Goal: Communication & Community: Share content

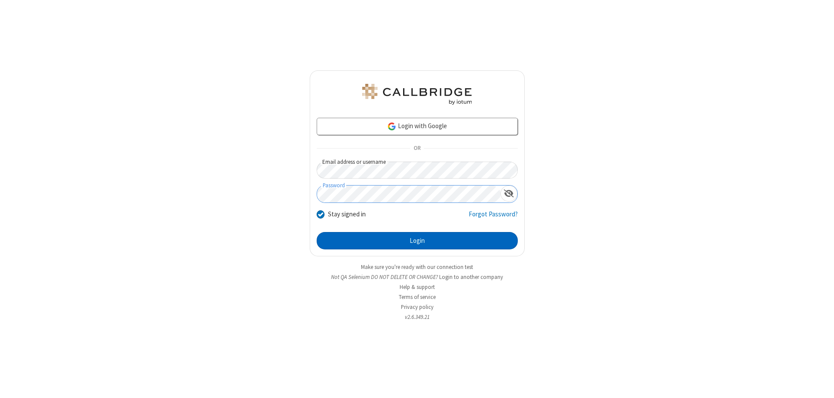
click at [417, 241] on button "Login" at bounding box center [417, 240] width 201 height 17
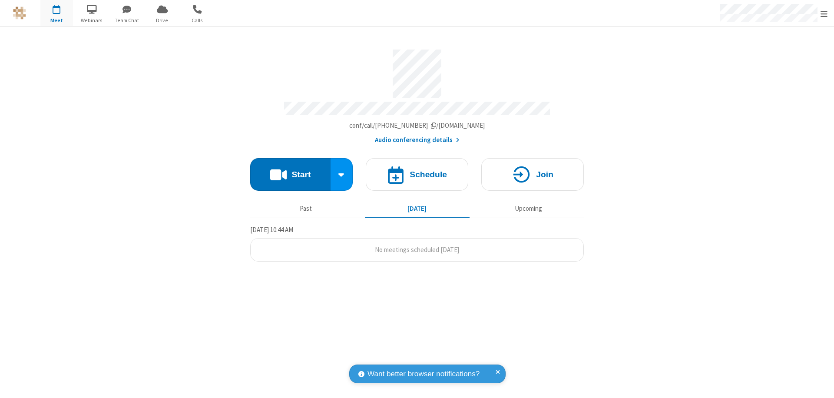
click at [290, 170] on button "Start" at bounding box center [290, 174] width 80 height 33
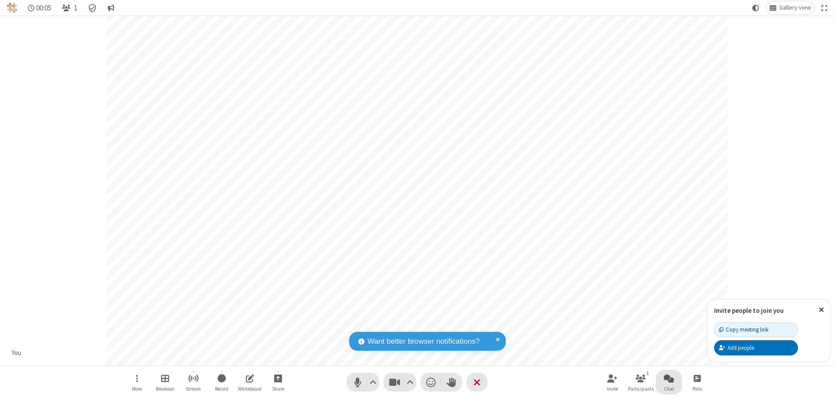
click at [669, 378] on span "Open chat" at bounding box center [669, 378] width 10 height 11
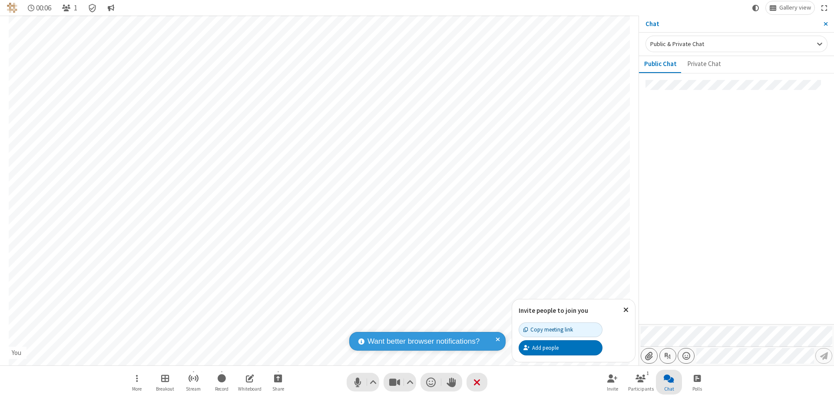
type input "C:\fakepath\doc_test.docx"
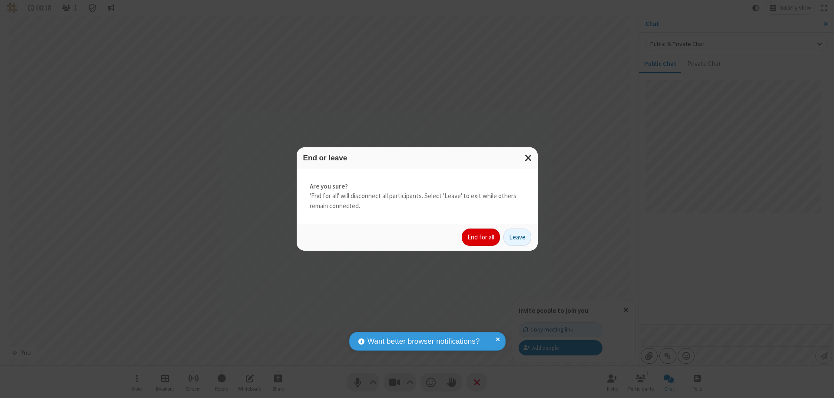
click at [481, 237] on button "End for all" at bounding box center [481, 236] width 38 height 17
